Goal: Task Accomplishment & Management: Complete application form

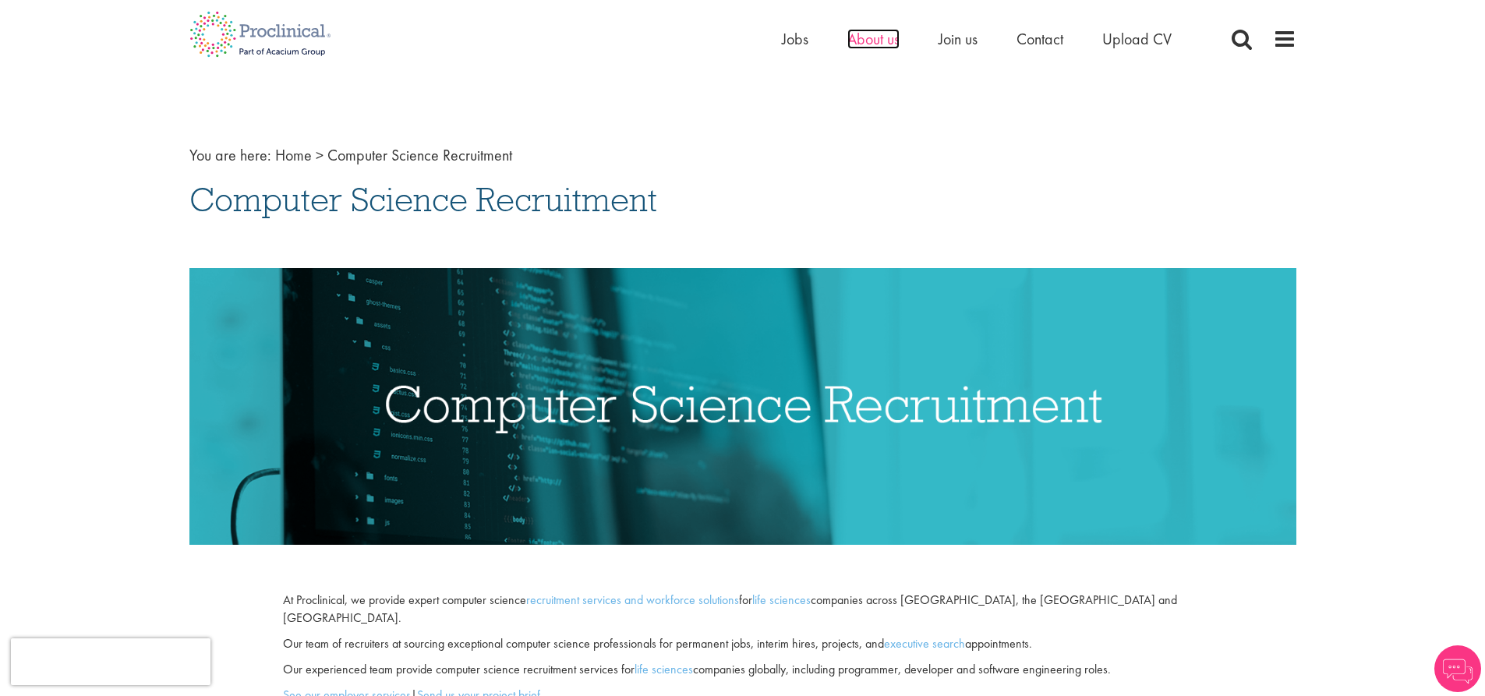
click at [864, 37] on span "About us" at bounding box center [873, 39] width 52 height 20
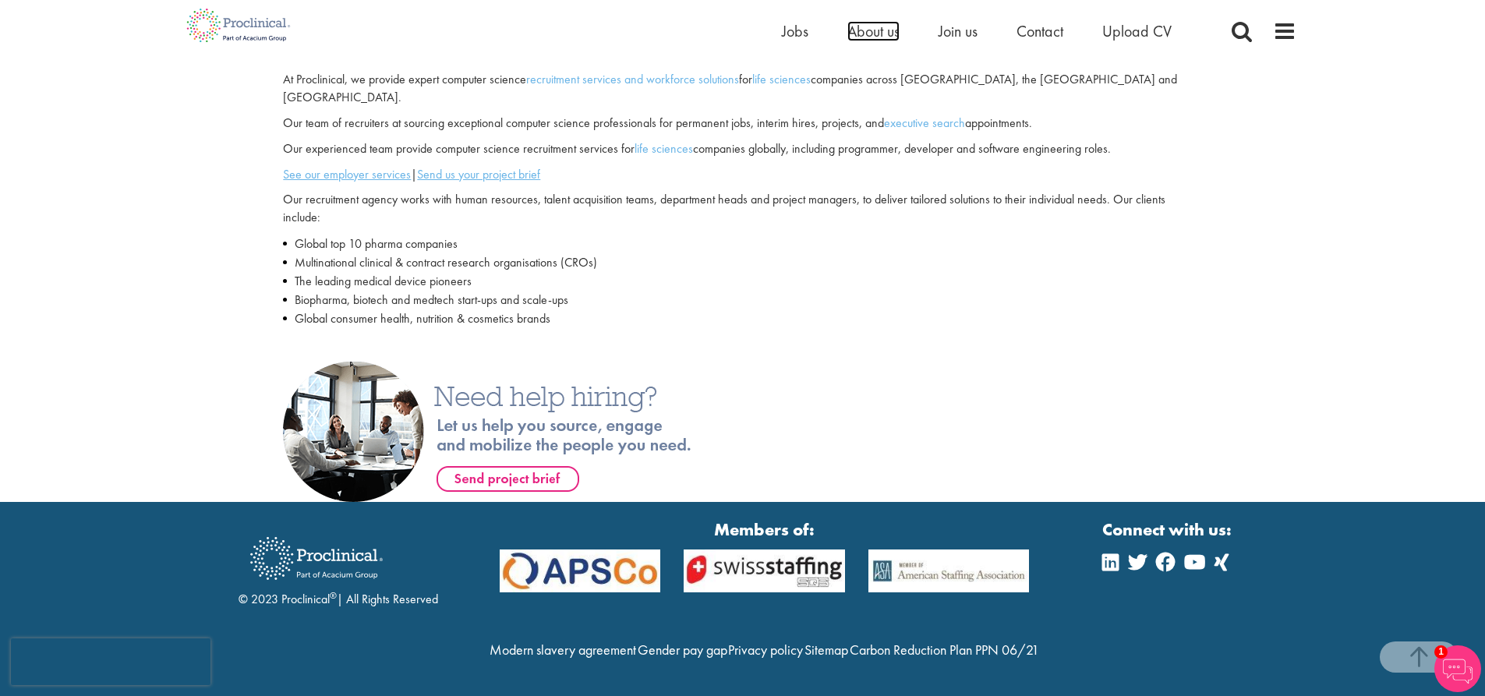
scroll to position [536, 0]
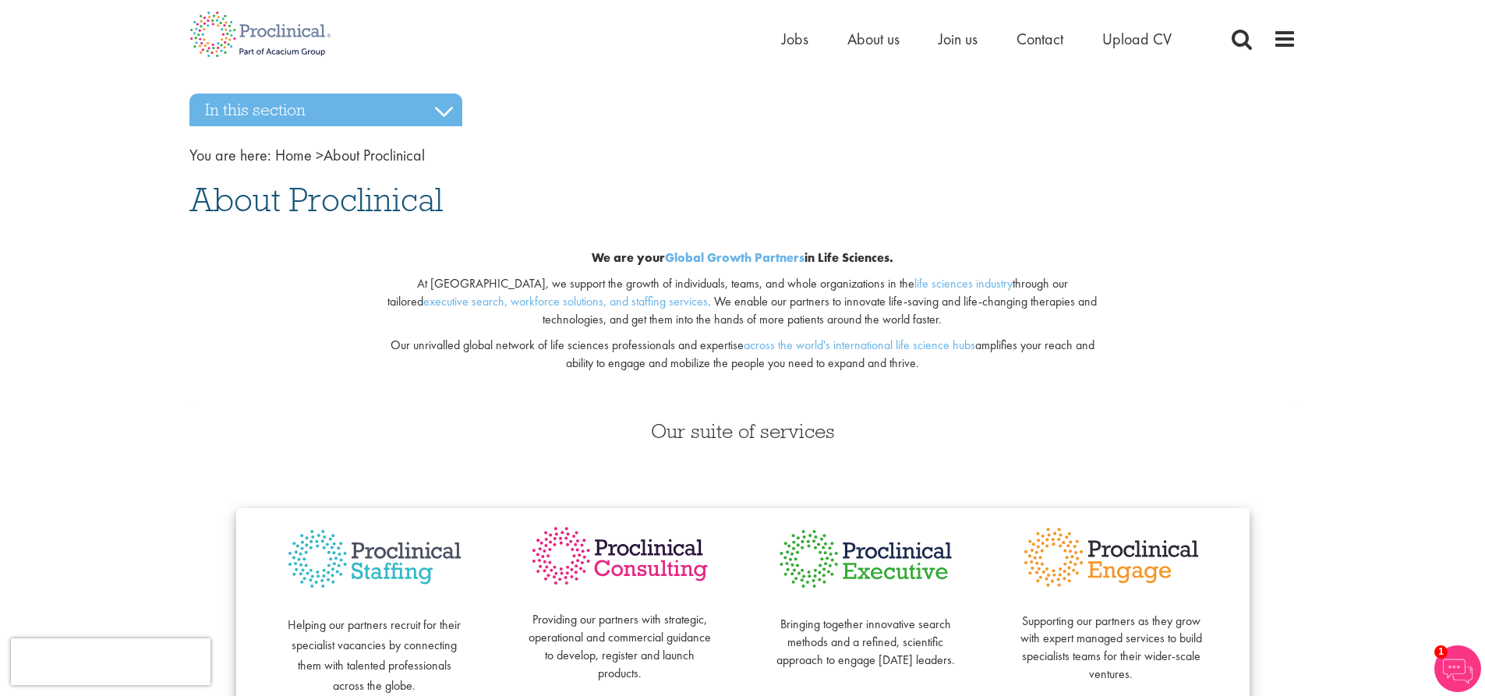
click at [944, 50] on li "Join us" at bounding box center [958, 38] width 39 height 23
click at [950, 42] on span "Join us" at bounding box center [958, 39] width 39 height 20
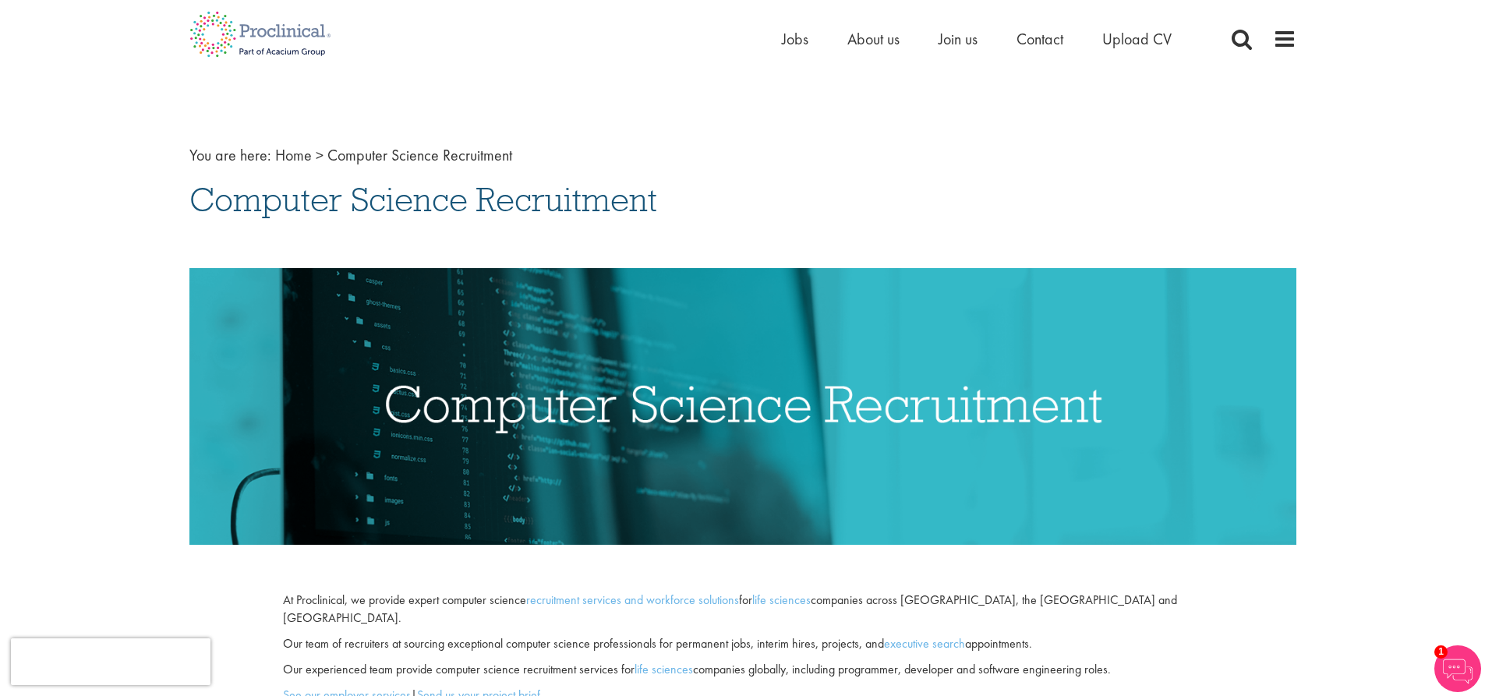
drag, startPoint x: 186, startPoint y: 164, endPoint x: 190, endPoint y: 157, distance: 9.1
click at [189, 161] on div "You are here: Home > Computer Science Recruitment Computer Science Recruitment …" at bounding box center [743, 566] width 1130 height 914
drag, startPoint x: 201, startPoint y: 150, endPoint x: 1182, endPoint y: 432, distance: 1020.5
click at [1247, 647] on div "You are here: Home > Computer Science Recruitment Computer Science Recruitment …" at bounding box center [743, 566] width 1130 height 914
click at [1051, 215] on h1 "Computer Science Recruitment" at bounding box center [742, 199] width 1107 height 34
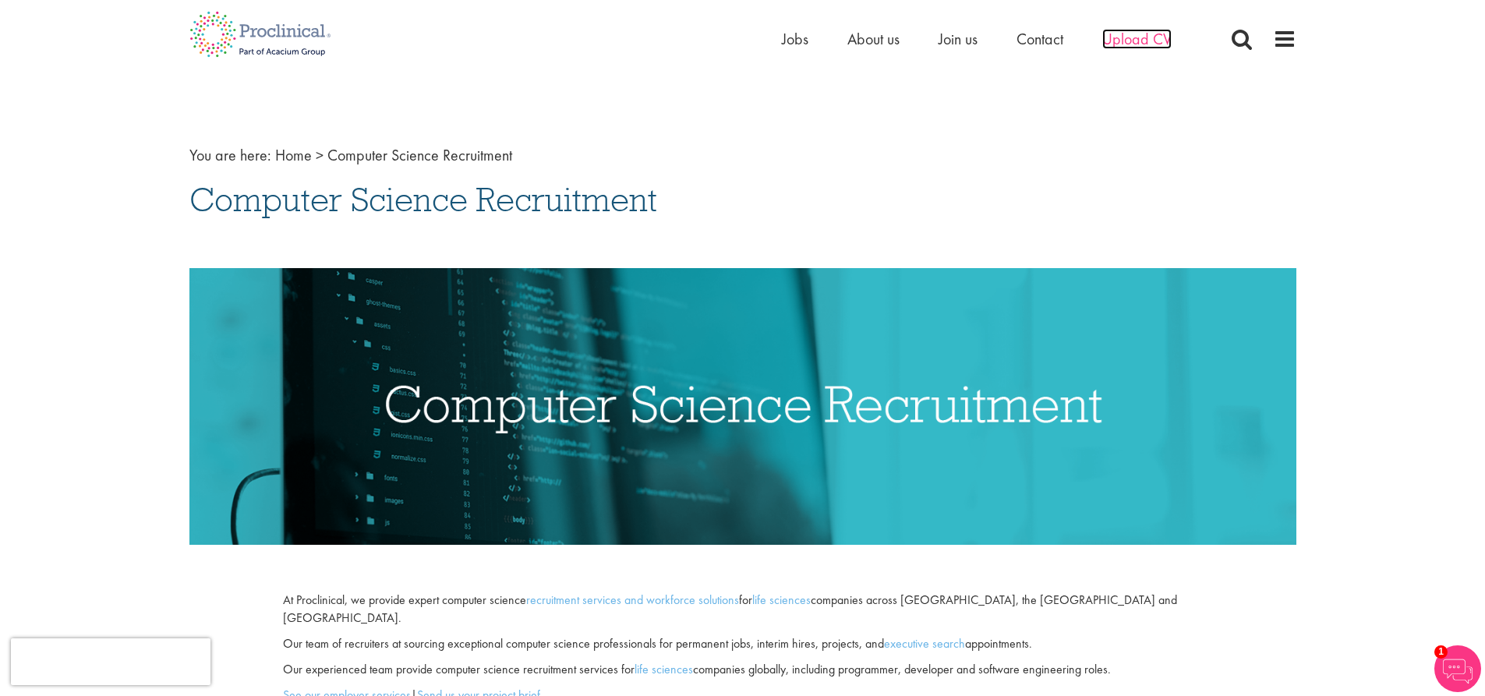
click at [1165, 41] on span "Upload CV" at bounding box center [1136, 39] width 69 height 20
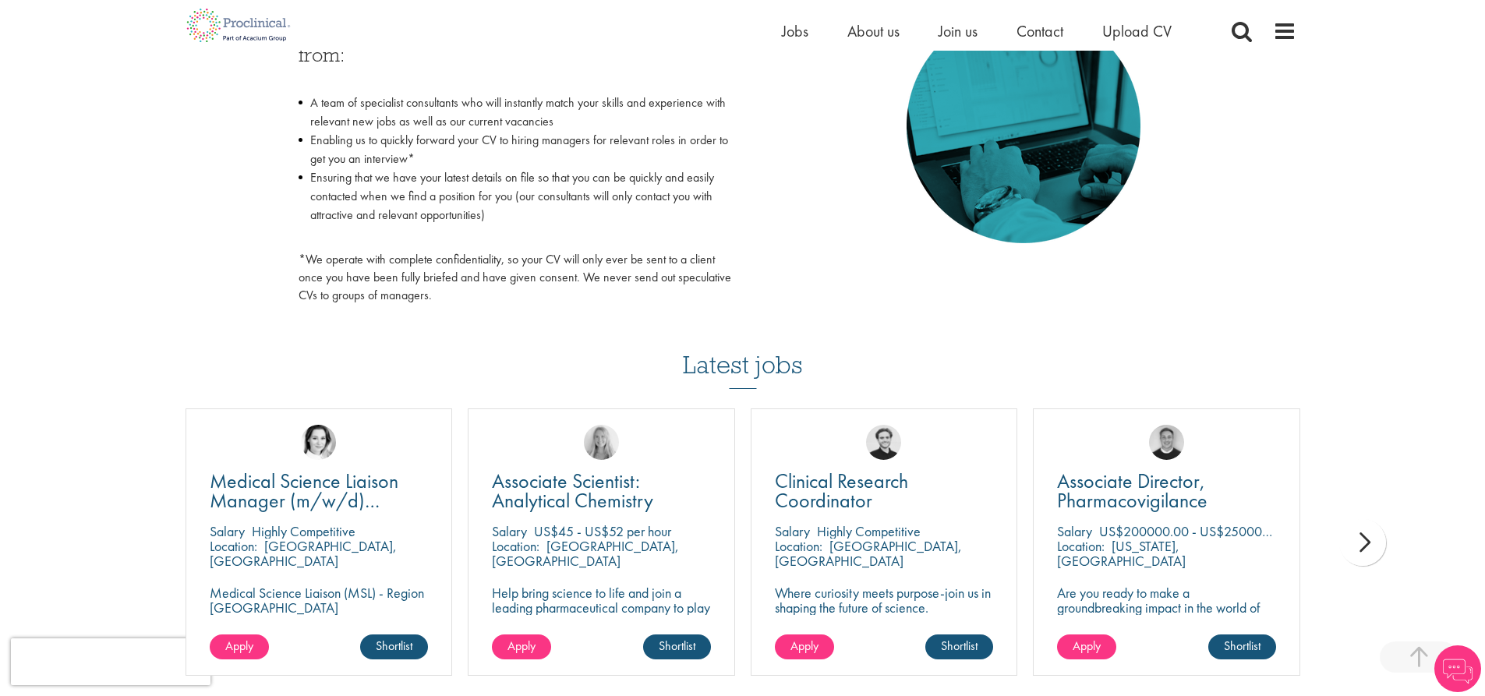
scroll to position [780, 0]
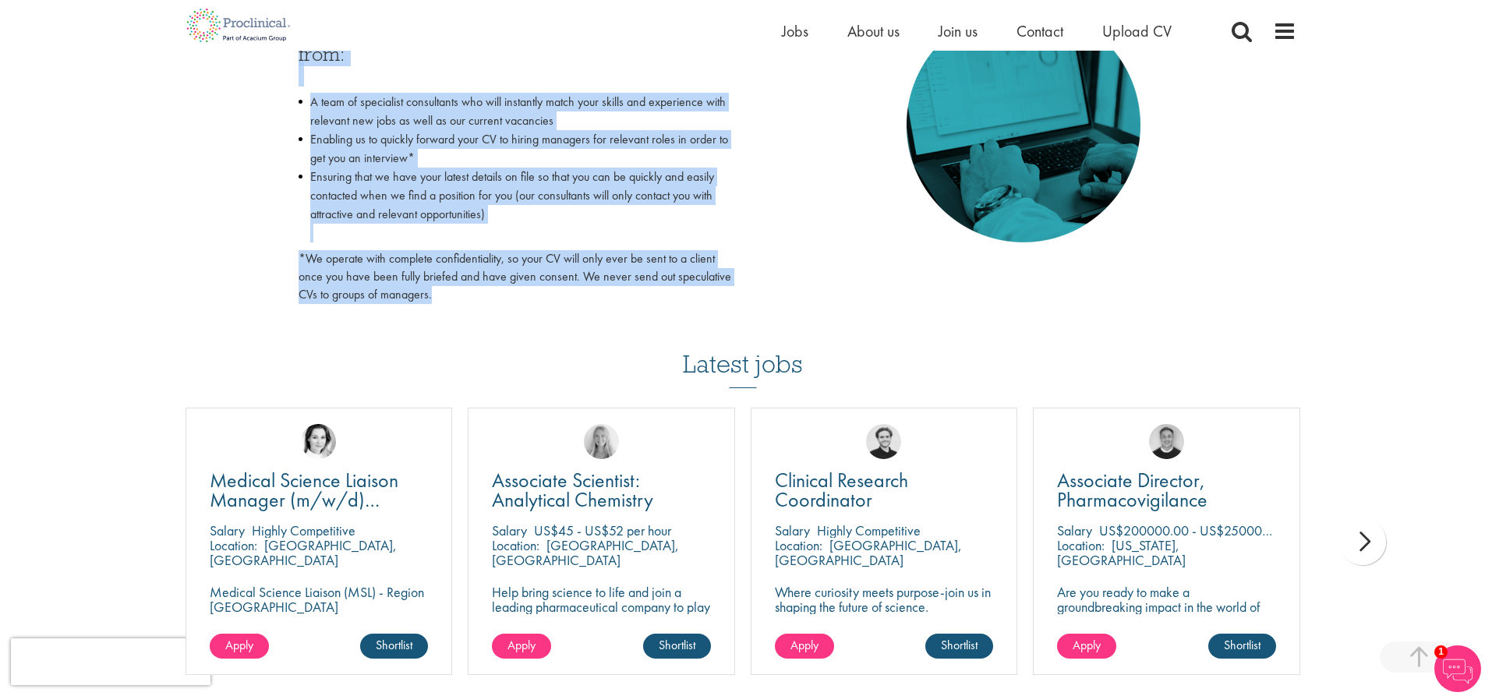
drag, startPoint x: 515, startPoint y: 304, endPoint x: 295, endPoint y: 55, distance: 332.0
click at [295, 55] on div "By sending us your latest CV you will benefit from: A team of specialist consul…" at bounding box center [515, 160] width 456 height 304
click at [367, 151] on li "Enabling us to quickly forward your CV to hiring managers for relevant roles in…" at bounding box center [515, 148] width 433 height 37
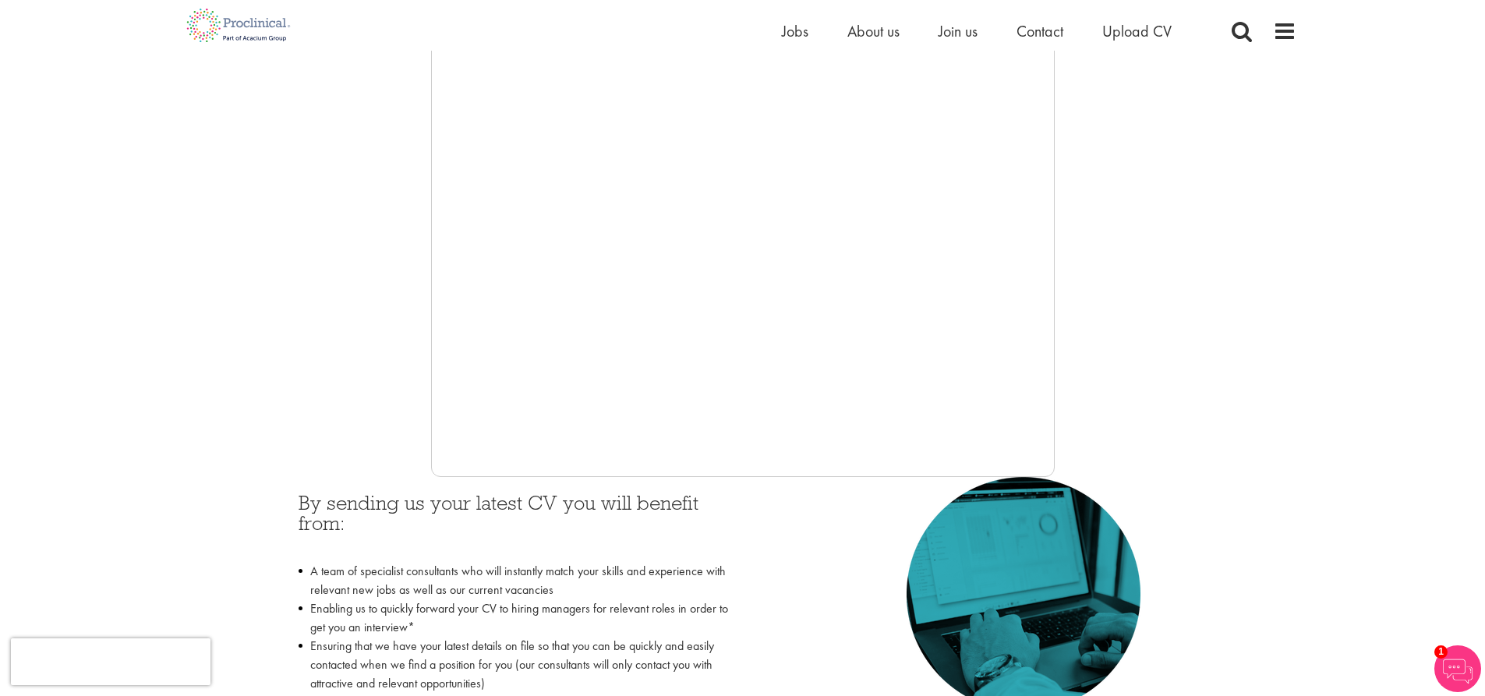
scroll to position [312, 0]
click at [1152, 211] on div at bounding box center [742, 242] width 1107 height 468
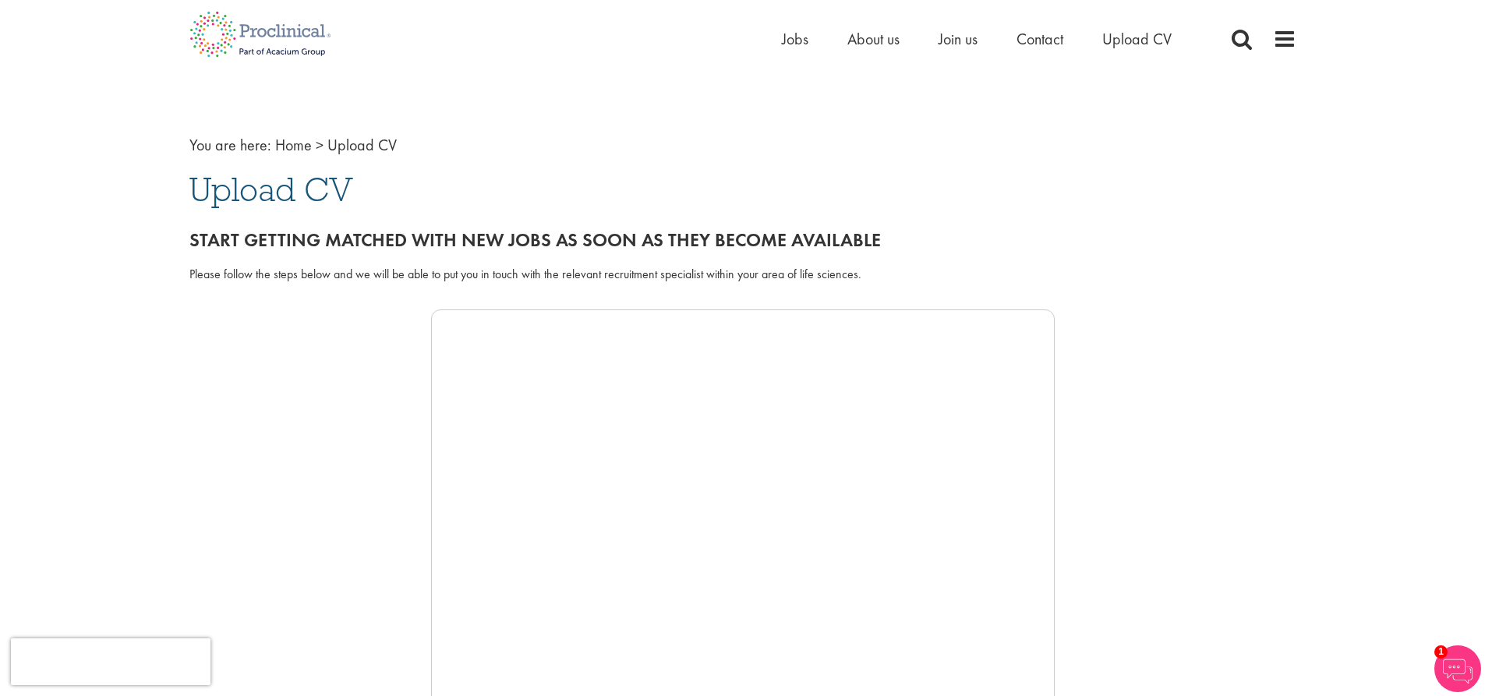
scroll to position [0, 0]
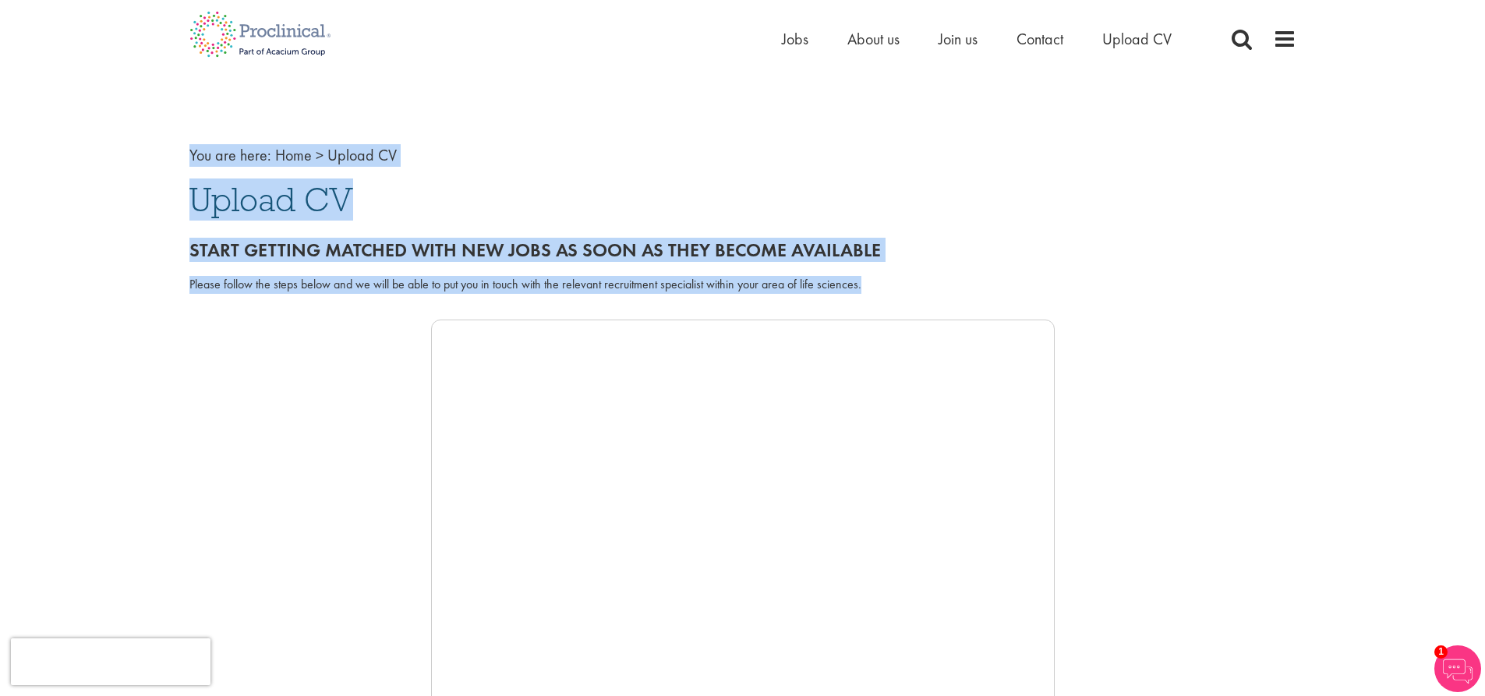
drag, startPoint x: 801, startPoint y: 278, endPoint x: 166, endPoint y: 158, distance: 646.4
drag, startPoint x: 177, startPoint y: 154, endPoint x: 875, endPoint y: 282, distance: 710.1
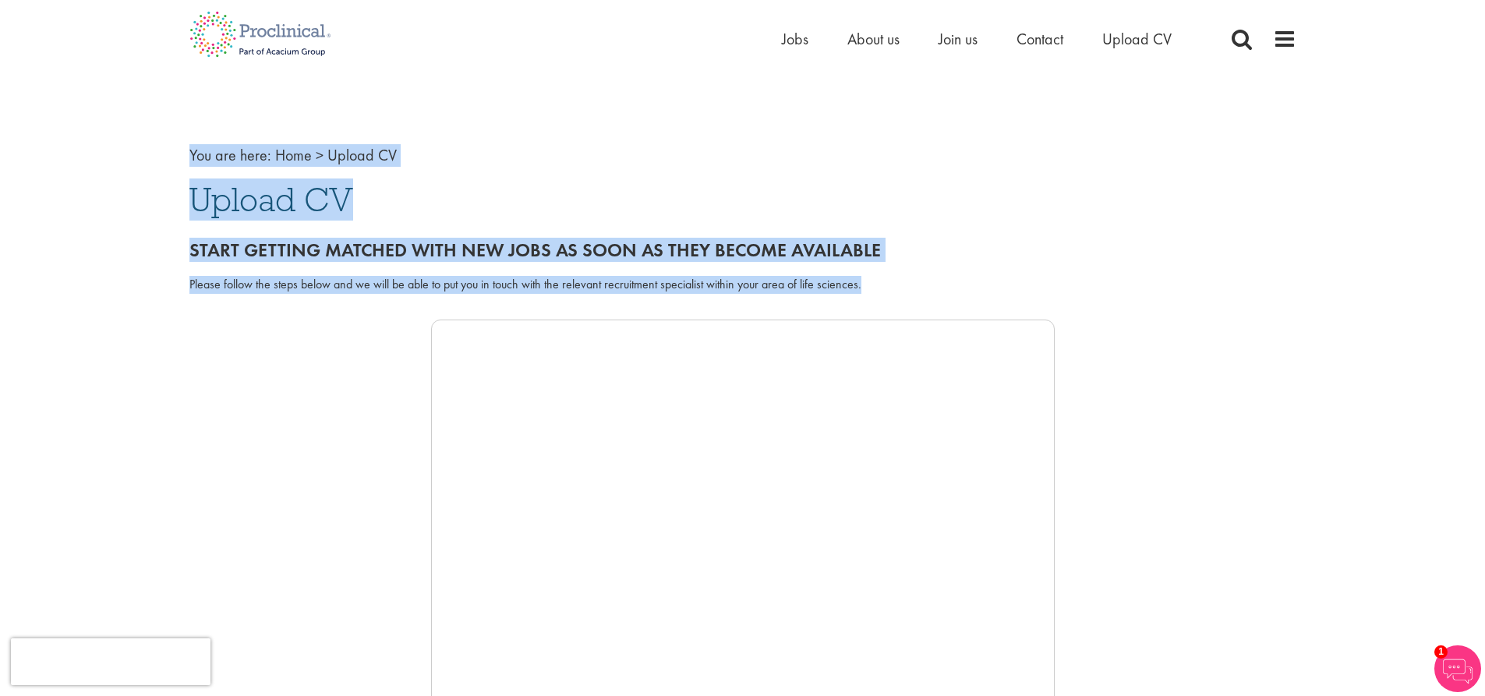
click at [875, 282] on div "Please follow the steps below and we will be able to put you in touch with the …" at bounding box center [742, 285] width 1107 height 18
